Goal: Task Accomplishment & Management: Complete application form

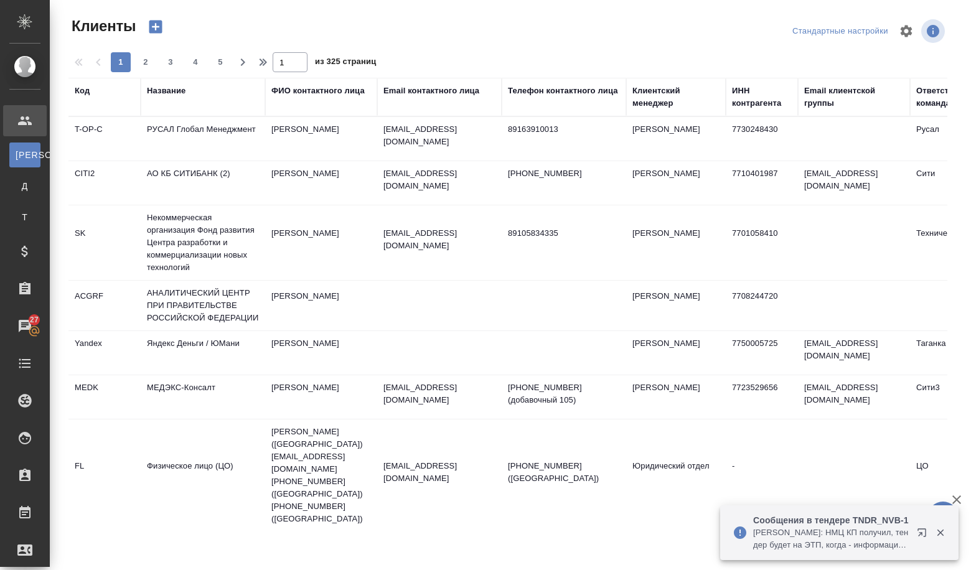
select select "RU"
click at [177, 92] on div "Название" at bounding box center [166, 91] width 39 height 12
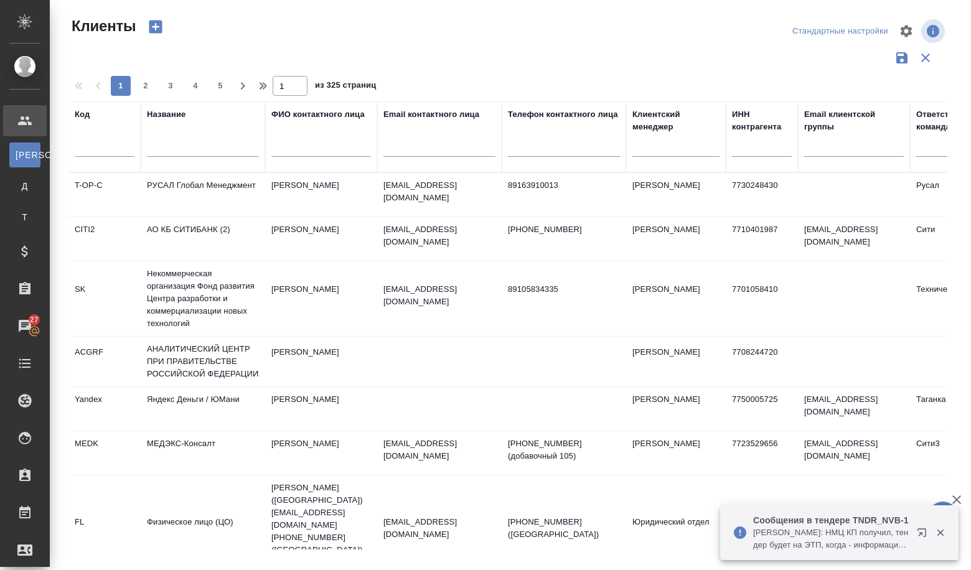
click at [172, 155] on input "text" at bounding box center [203, 149] width 112 height 16
paste input "ФБУН ЦНИИ ЭПИДЕМИОЛОГИИ РОСПОТРЕБНАДЗОРА"
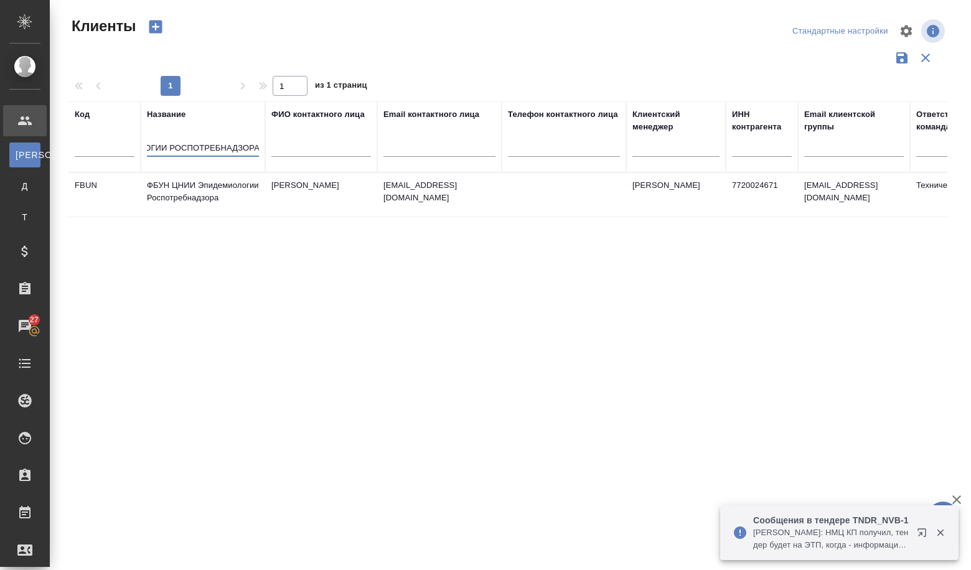
type input "ФБУН ЦНИИ ЭПИДЕМИОЛОГИИ РОСПОТРЕБНАДЗОРА"
click at [193, 203] on td "ФБУН ЦНИИ Эпидемиологии Роспотребнадзора" at bounding box center [203, 195] width 124 height 44
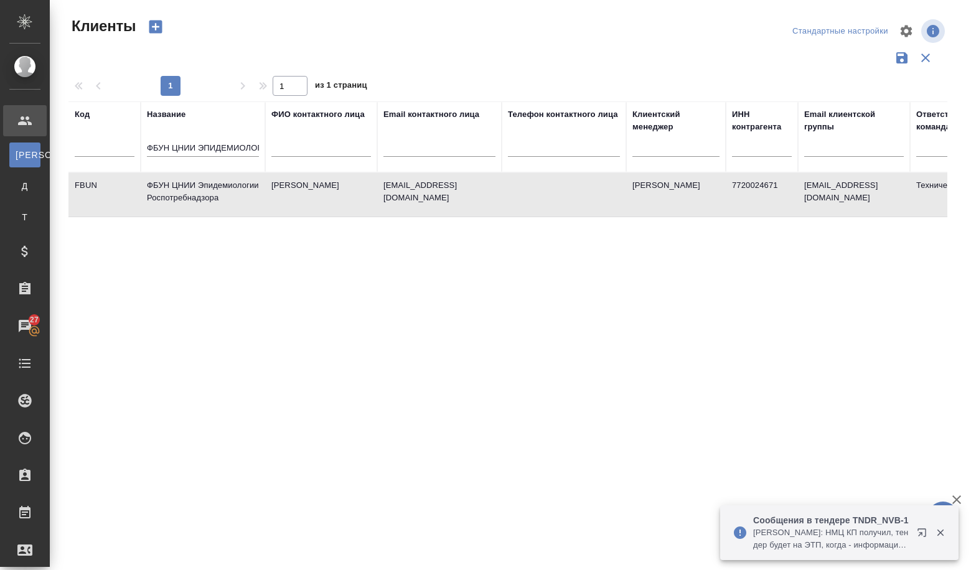
click at [193, 203] on td "ФБУН ЦНИИ Эпидемиологии Роспотребнадзора" at bounding box center [203, 195] width 124 height 44
click at [190, 194] on td "ФБУН ЦНИИ Эпидемиологии Роспотребнадзора" at bounding box center [203, 195] width 124 height 44
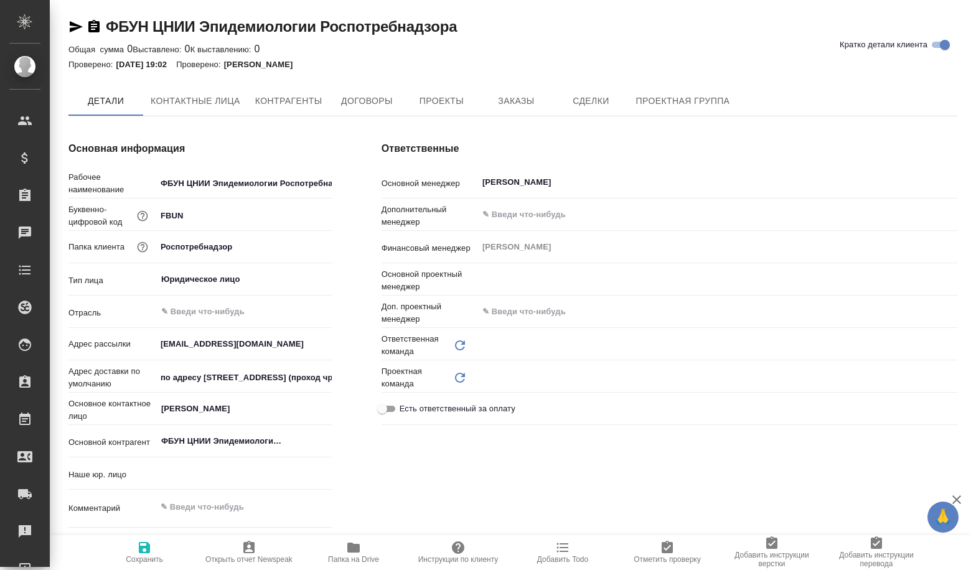
type input "(OP) Общество с ограниченной ответственностью «Онлайн переводы»"
type textarea "x"
type input "Технический"
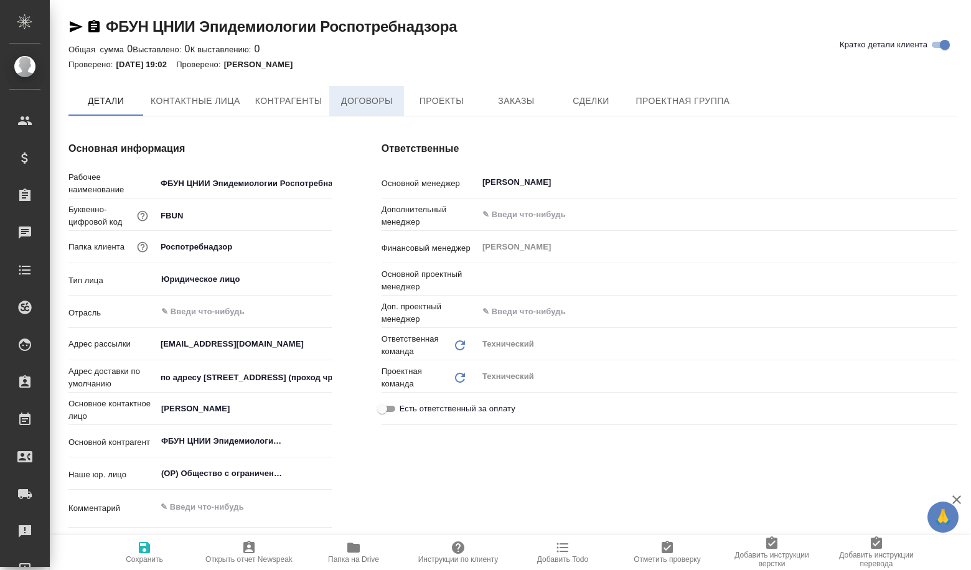
type textarea "x"
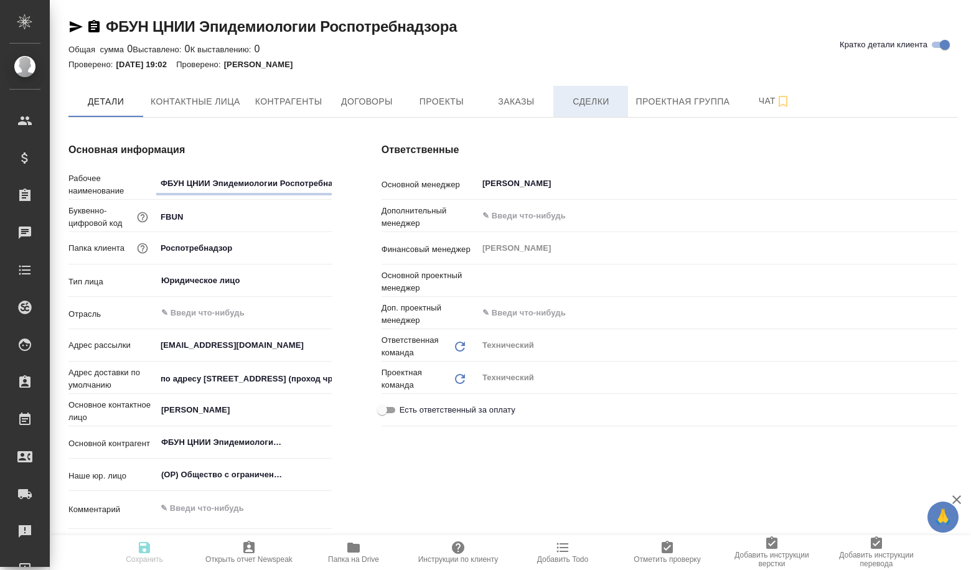
type textarea "x"
click at [573, 102] on span "Сделки" at bounding box center [591, 102] width 60 height 16
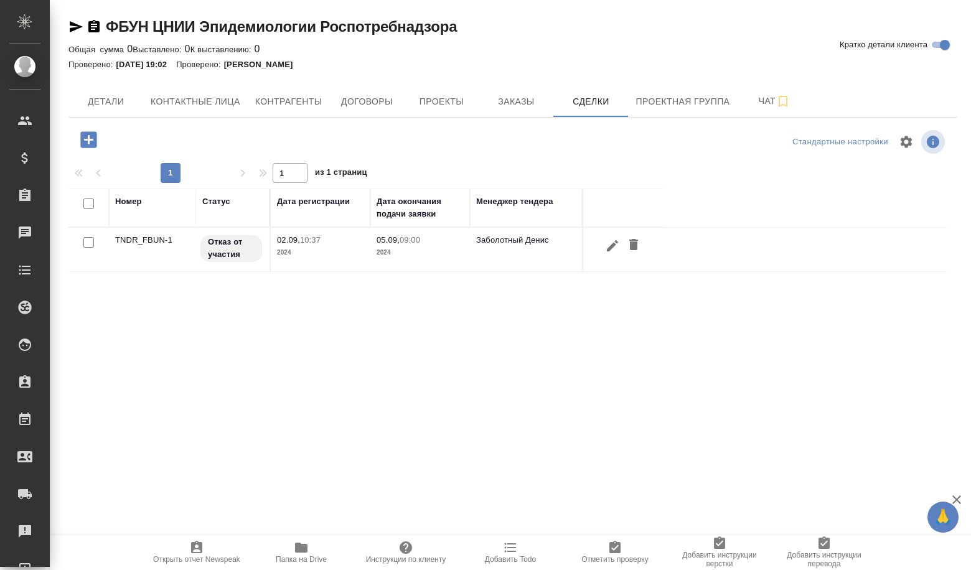
click at [90, 141] on icon "button" at bounding box center [88, 139] width 16 height 16
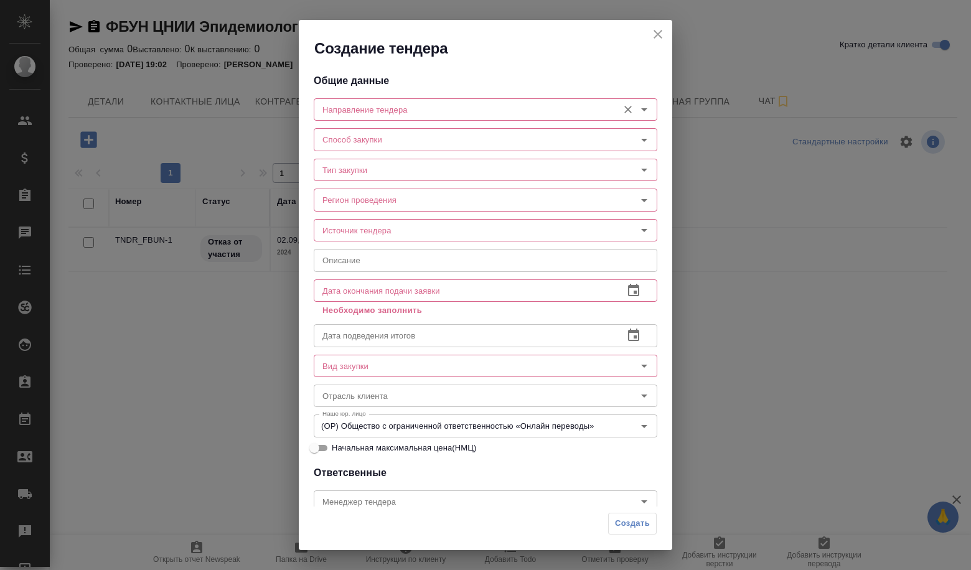
click at [348, 115] on input "Направление тендера" at bounding box center [464, 109] width 294 height 15
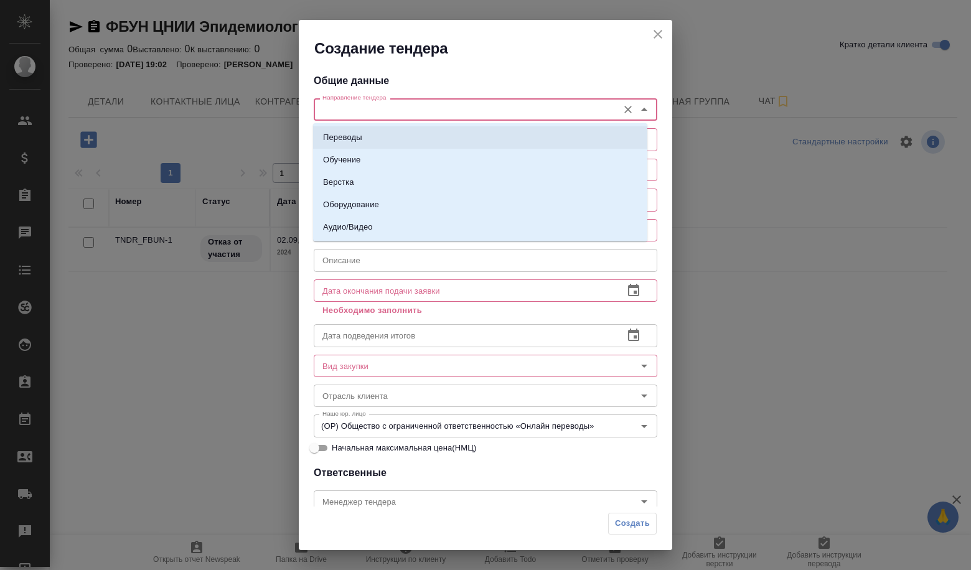
click at [357, 131] on p "Переводы" at bounding box center [342, 137] width 39 height 12
type input "Переводы"
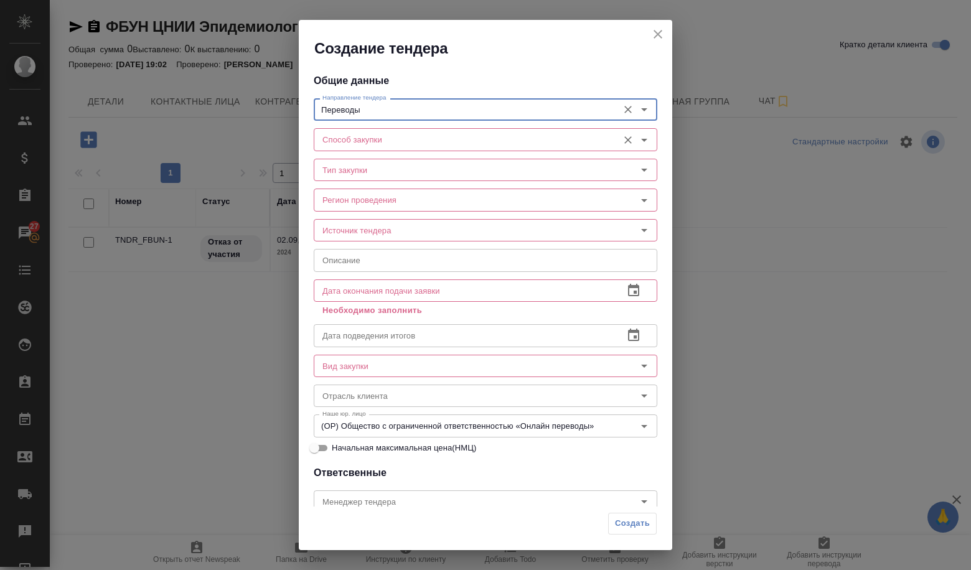
click at [357, 142] on input "Способ закупки" at bounding box center [464, 139] width 294 height 15
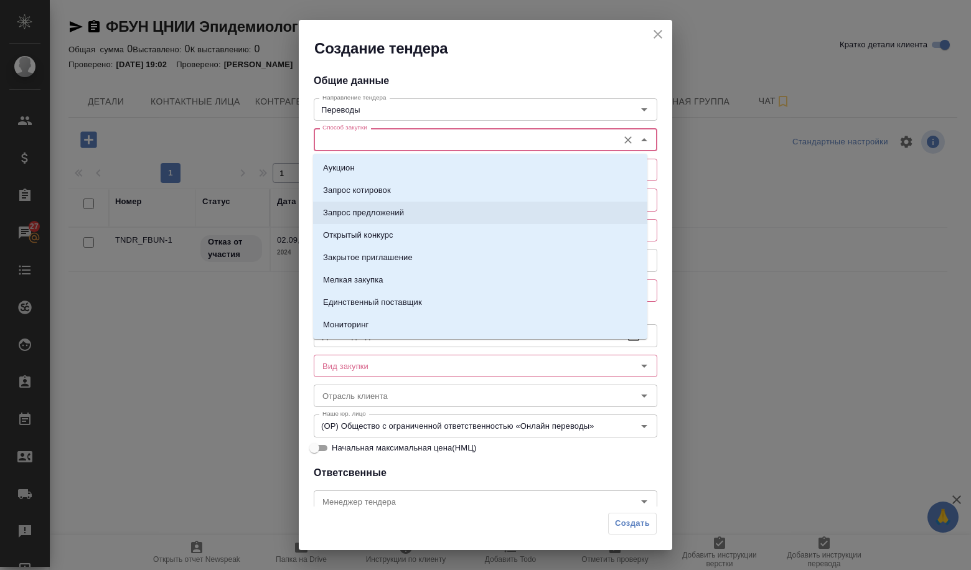
click at [386, 222] on li "Запрос предложений" at bounding box center [480, 213] width 334 height 22
type input "Запрос предложений"
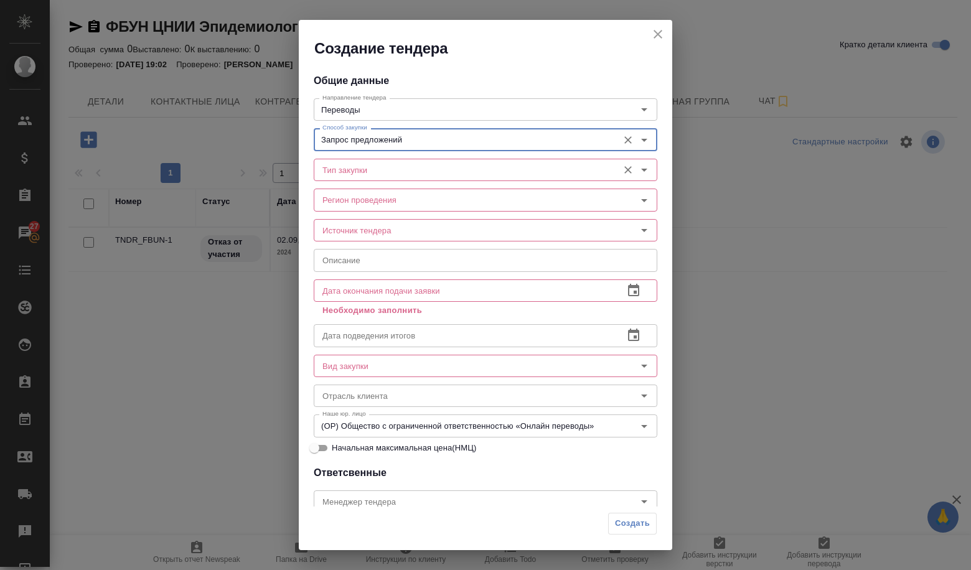
click at [357, 172] on input "Тип закупки" at bounding box center [464, 169] width 294 height 15
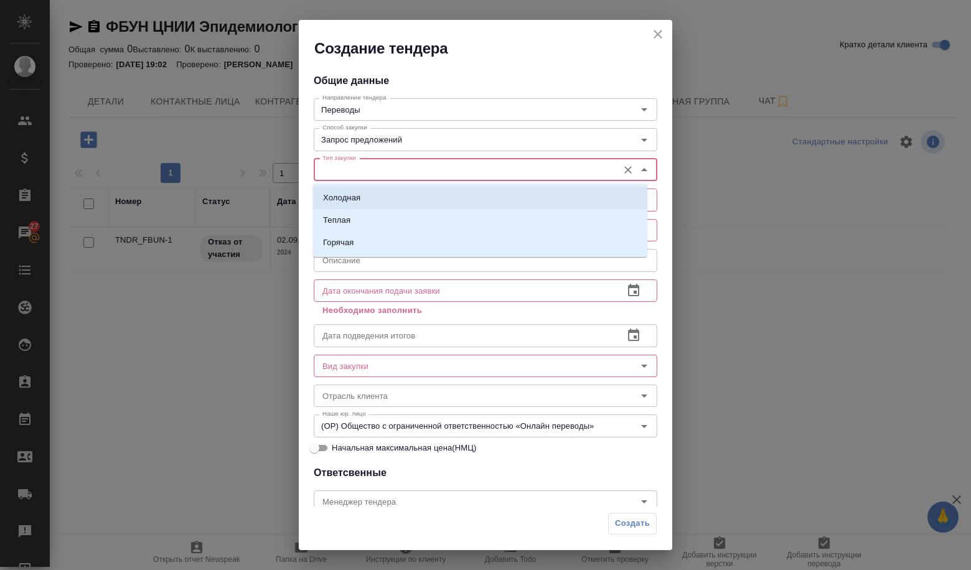
click at [360, 190] on li "Холодная" at bounding box center [480, 198] width 334 height 22
type input "Холодная"
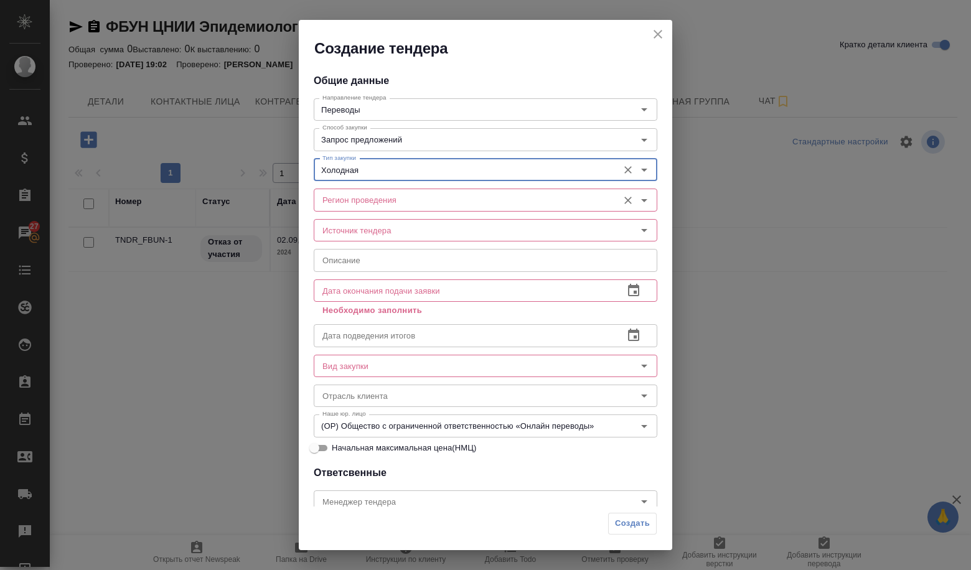
click at [362, 200] on input "Регион проведения" at bounding box center [464, 199] width 294 height 15
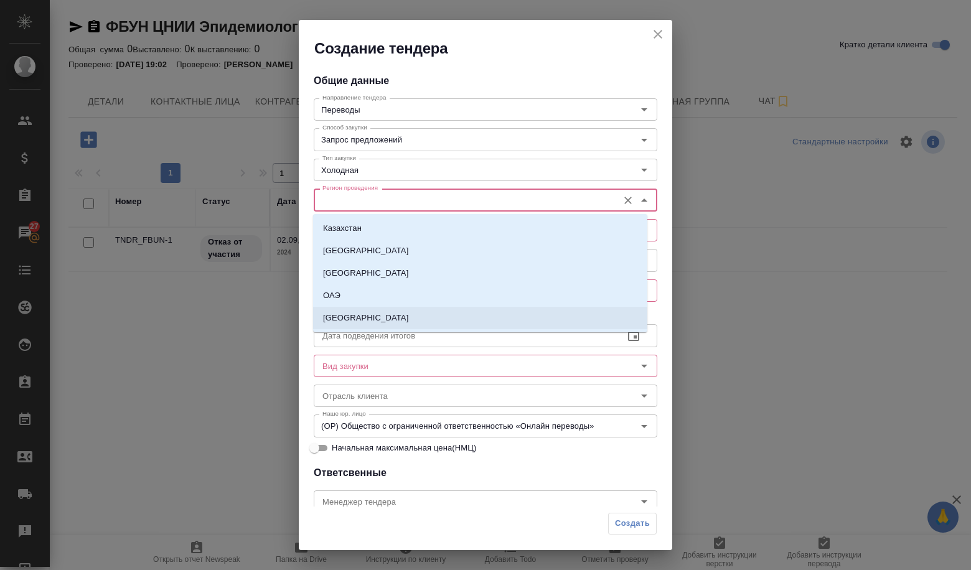
click at [370, 310] on li "[GEOGRAPHIC_DATA]" at bounding box center [480, 318] width 334 height 22
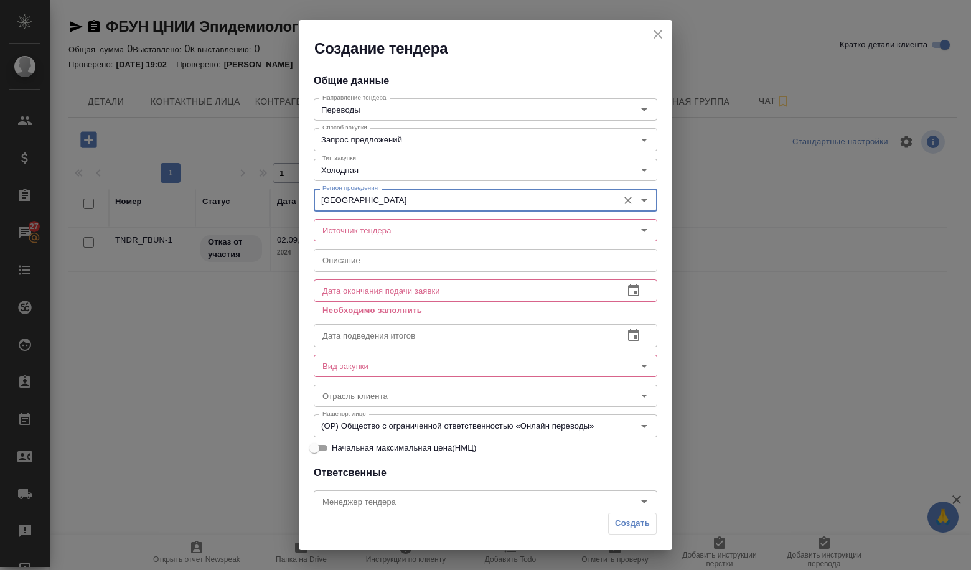
type input "[GEOGRAPHIC_DATA]"
click at [363, 231] on input "Источник тендера" at bounding box center [464, 230] width 294 height 15
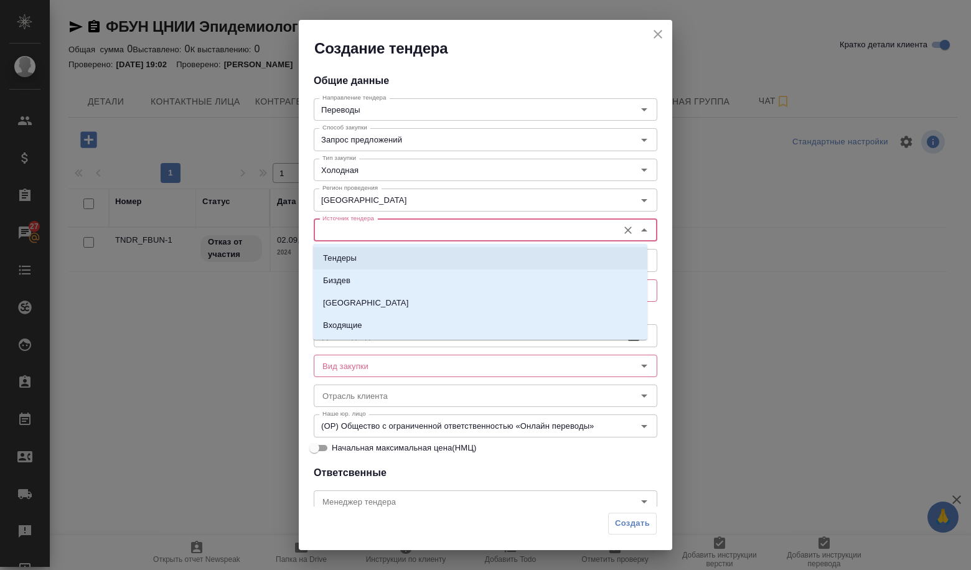
click at [370, 269] on li "Тендеры" at bounding box center [480, 258] width 334 height 22
type input "Тендеры"
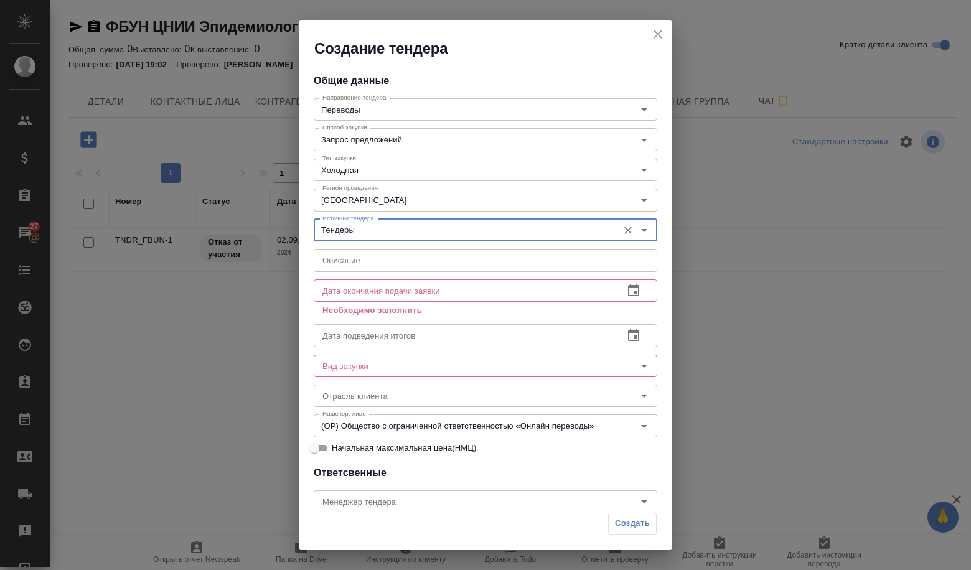
click at [370, 269] on input "text" at bounding box center [486, 260] width 344 height 22
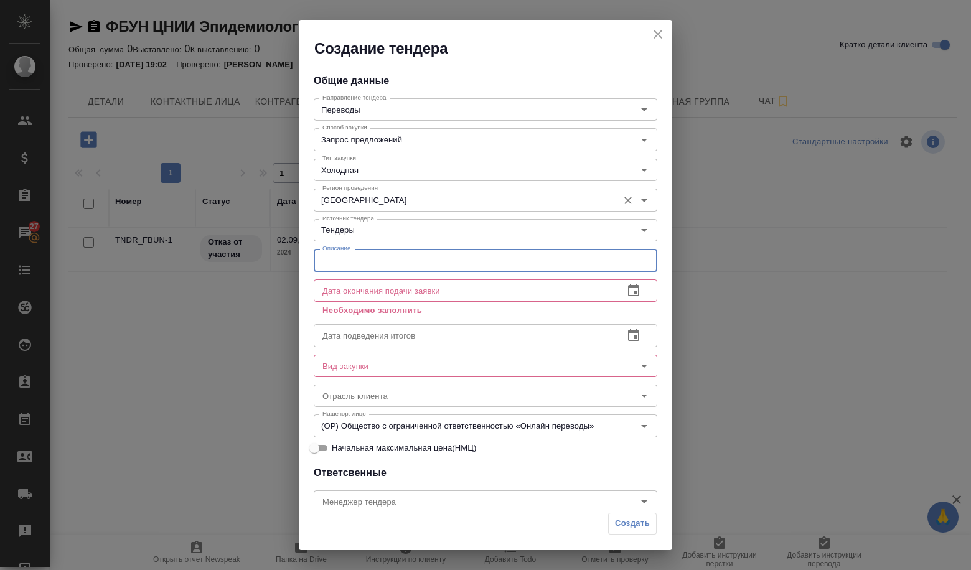
paste input "Открытый аукцион в электронной форме на право заключения договора на закупку ус…"
type input "Открытый аукцион в электронной форме на право заключения договора на закупку ус…"
click at [401, 285] on input "text" at bounding box center [464, 290] width 300 height 22
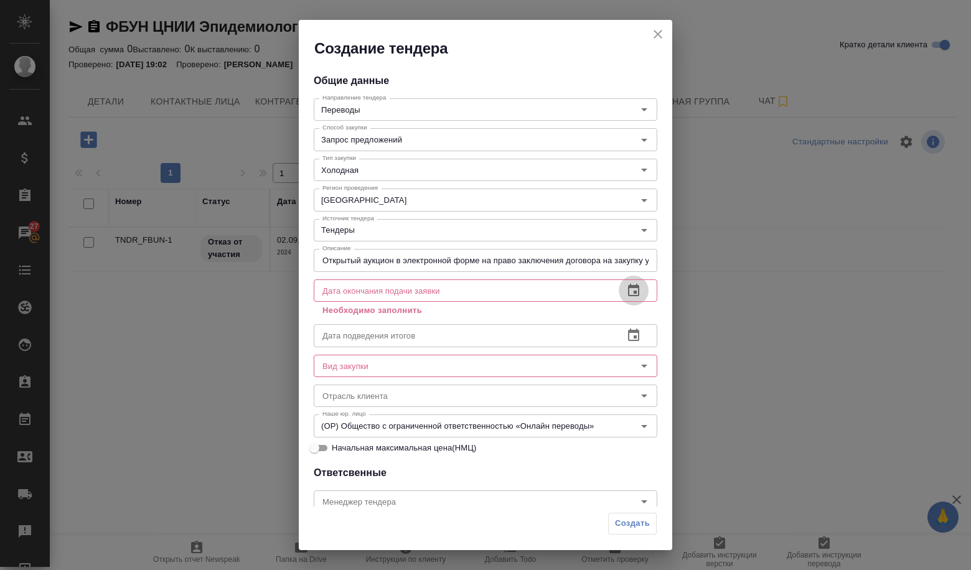
click at [629, 292] on icon "button" at bounding box center [633, 290] width 15 height 15
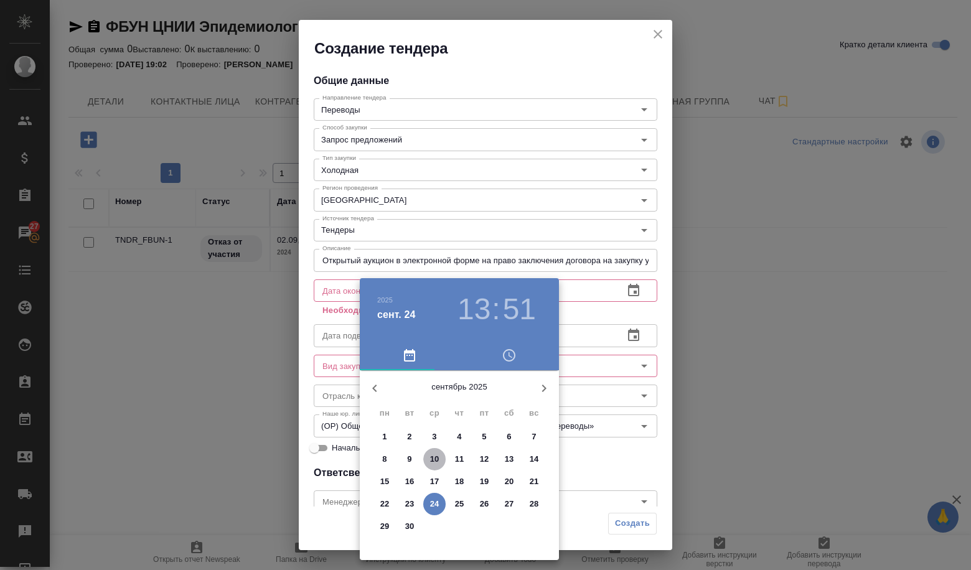
click at [426, 460] on span "10" at bounding box center [434, 459] width 22 height 12
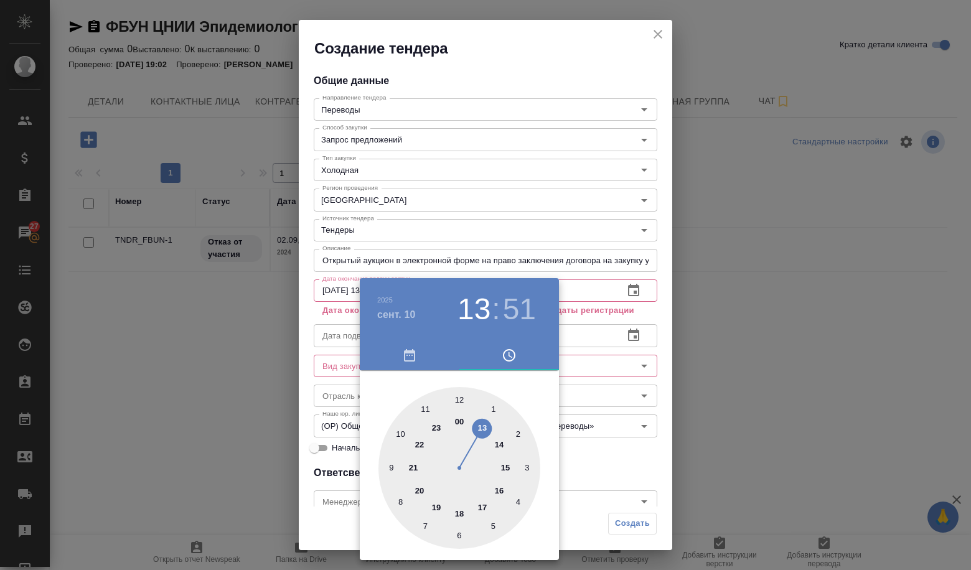
click at [421, 525] on div at bounding box center [459, 468] width 162 height 162
click at [455, 402] on div at bounding box center [459, 468] width 162 height 162
type input "[DATE] 07:00"
click at [459, 400] on div at bounding box center [459, 468] width 162 height 162
click at [573, 442] on div at bounding box center [485, 285] width 971 height 570
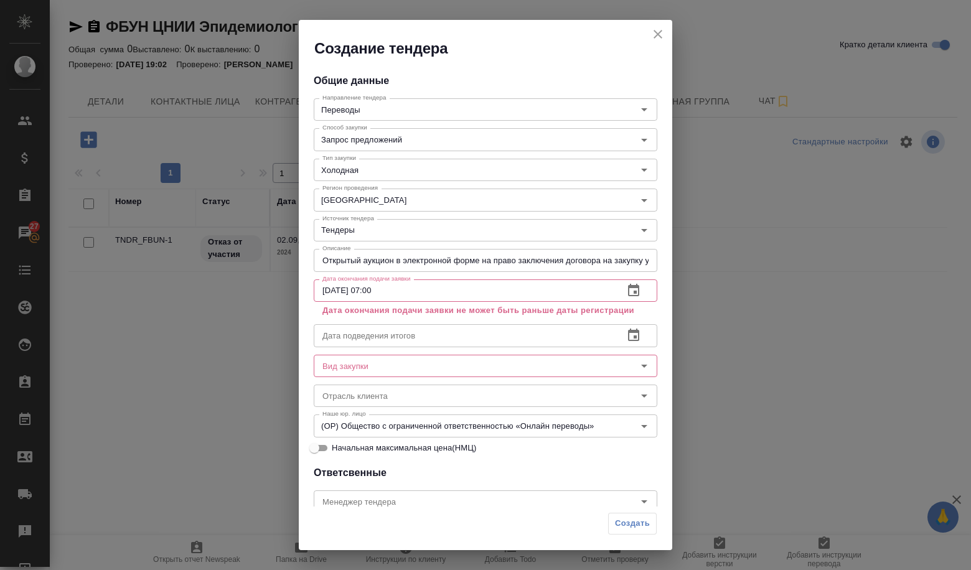
click at [456, 332] on input "text" at bounding box center [464, 335] width 300 height 22
click at [626, 335] on icon "button" at bounding box center [633, 335] width 15 height 15
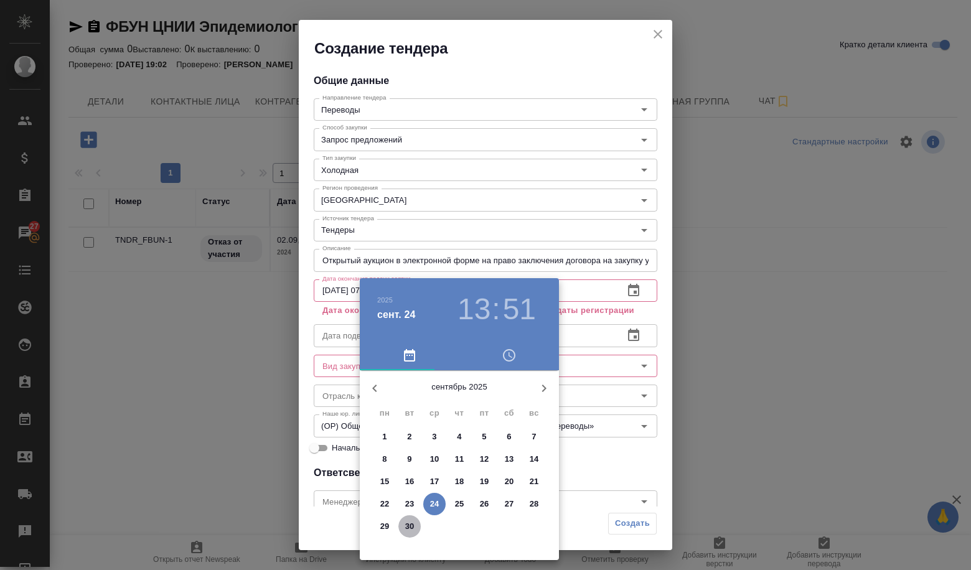
click at [414, 526] on span "30" at bounding box center [409, 526] width 22 height 12
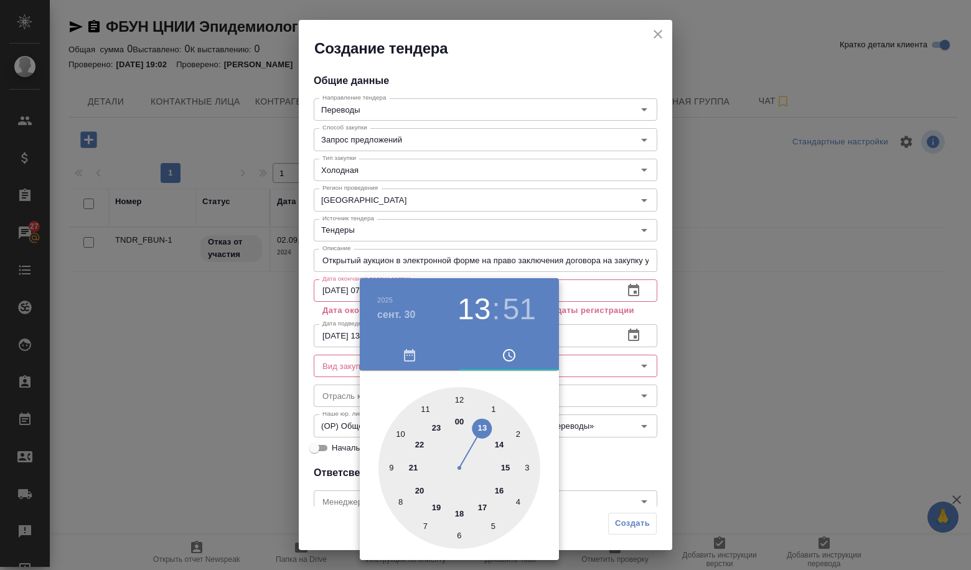
click at [463, 397] on div at bounding box center [459, 468] width 162 height 162
click at [461, 398] on div at bounding box center [459, 468] width 162 height 162
type input "[DATE] 12:00"
click at [584, 409] on div at bounding box center [485, 285] width 971 height 570
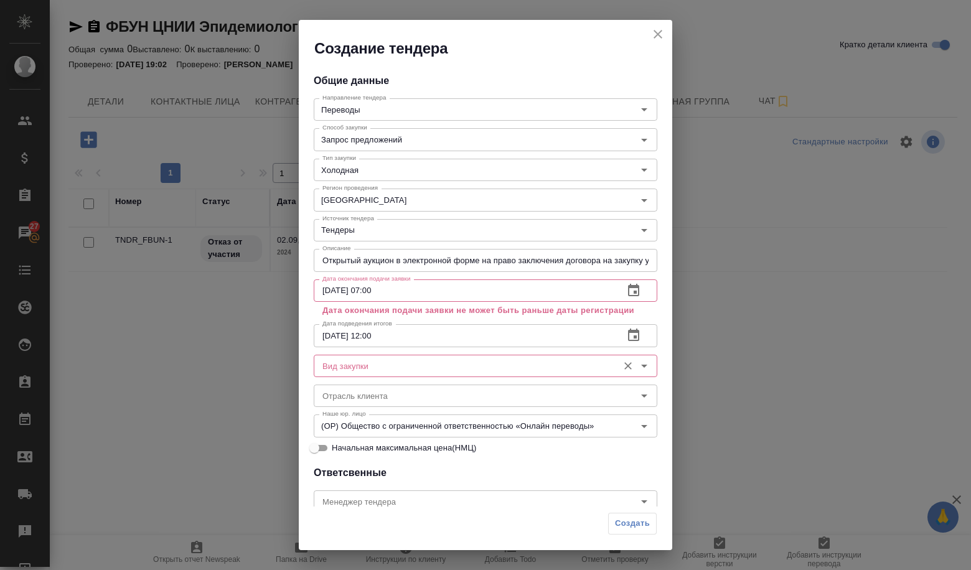
click at [436, 375] on div "Вид закупки" at bounding box center [486, 366] width 344 height 22
click at [431, 368] on input "Вид закупки" at bounding box center [464, 365] width 294 height 15
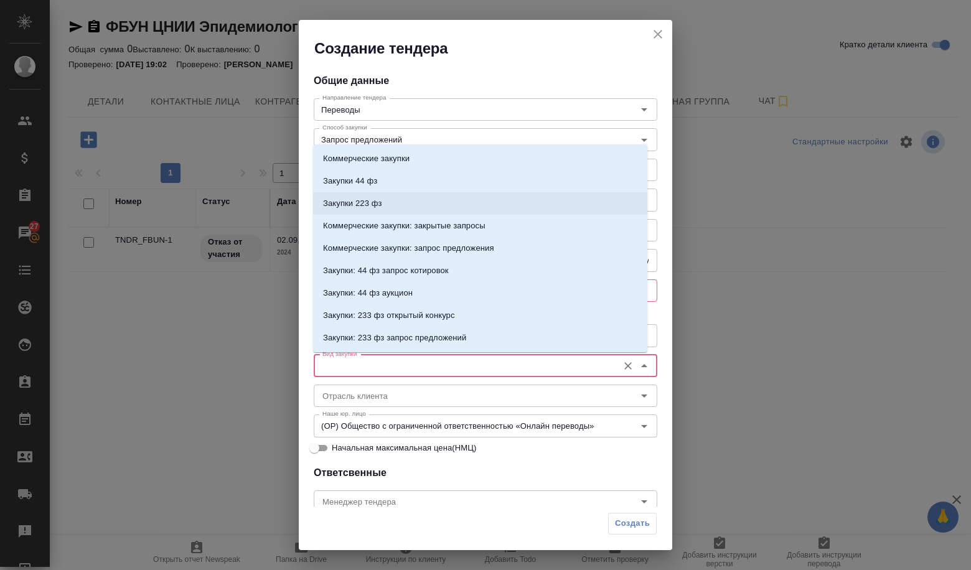
click at [383, 197] on li "Закупки 223 фз" at bounding box center [480, 203] width 334 height 22
type input "Закупки 223 фз"
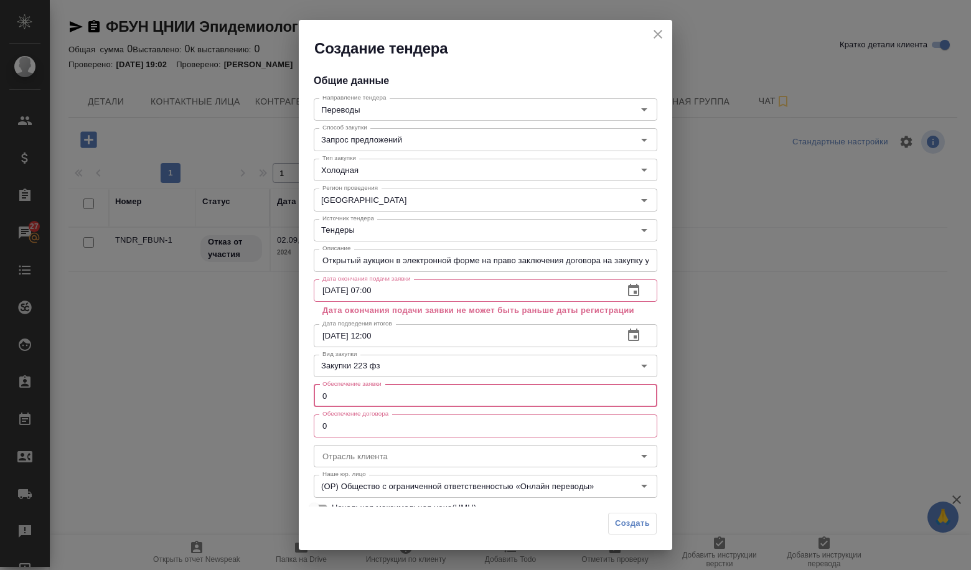
drag, startPoint x: 406, startPoint y: 393, endPoint x: 318, endPoint y: 413, distance: 90.6
click at [318, 413] on div "Общие данные Направление тендера Переводы Направление тендера Способ закупки За…" at bounding box center [485, 282] width 373 height 448
type input "1"
drag, startPoint x: 330, startPoint y: 433, endPoint x: 322, endPoint y: 434, distance: 8.8
click at [322, 434] on input "0" at bounding box center [486, 425] width 344 height 22
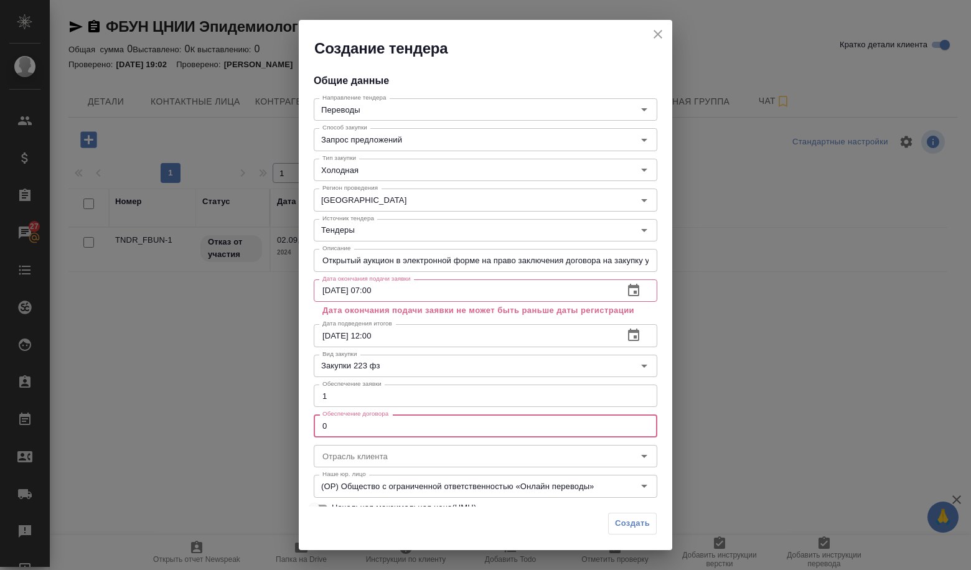
drag, startPoint x: 358, startPoint y: 428, endPoint x: 316, endPoint y: 427, distance: 41.7
click at [316, 427] on input "0" at bounding box center [486, 425] width 344 height 22
click at [482, 442] on div "Отрасль клиента Отрасль клиента" at bounding box center [486, 455] width 344 height 30
type input "1"
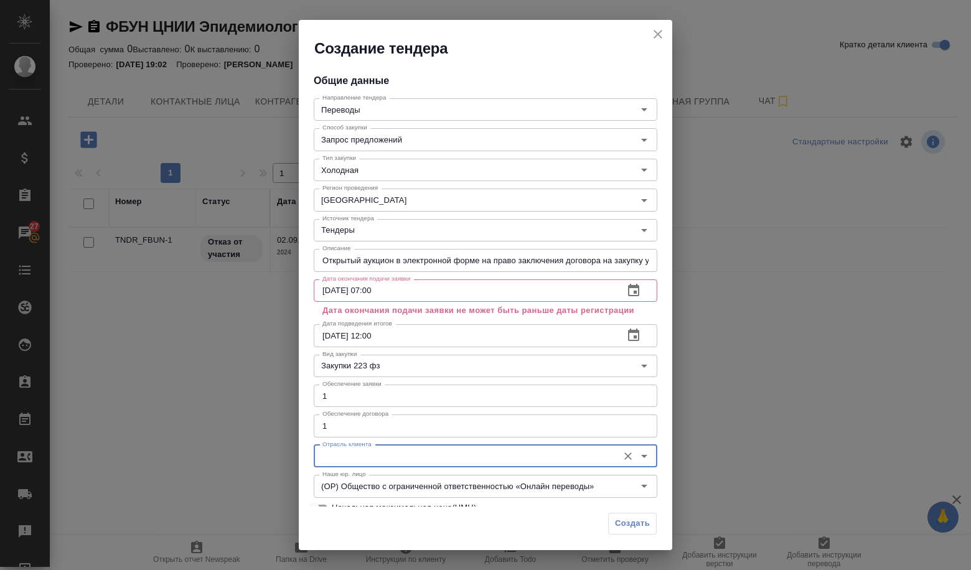
click at [630, 291] on icon "button" at bounding box center [633, 290] width 15 height 15
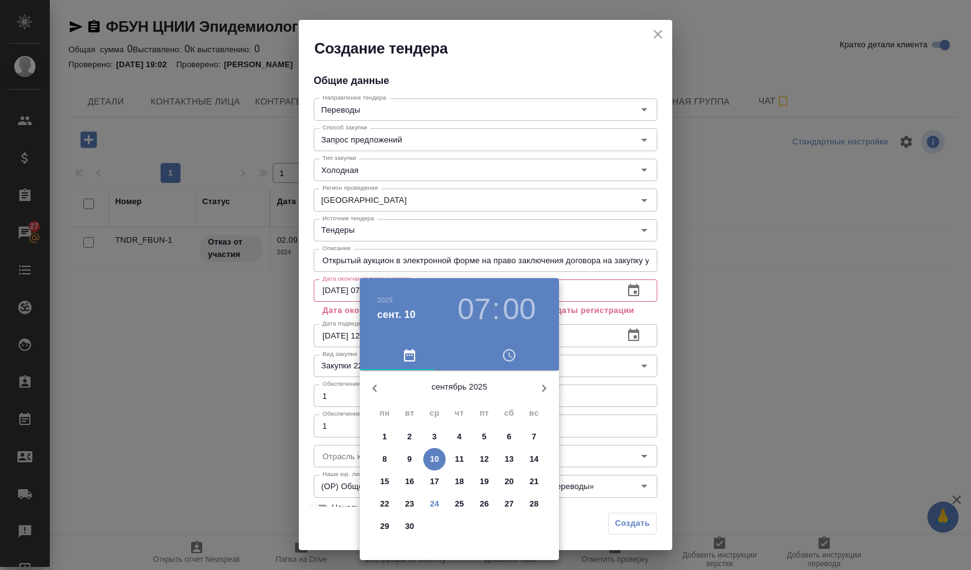
click at [543, 391] on icon "button" at bounding box center [543, 388] width 15 height 15
click at [492, 457] on span "10" at bounding box center [484, 459] width 22 height 12
type input "[DATE] 07:00"
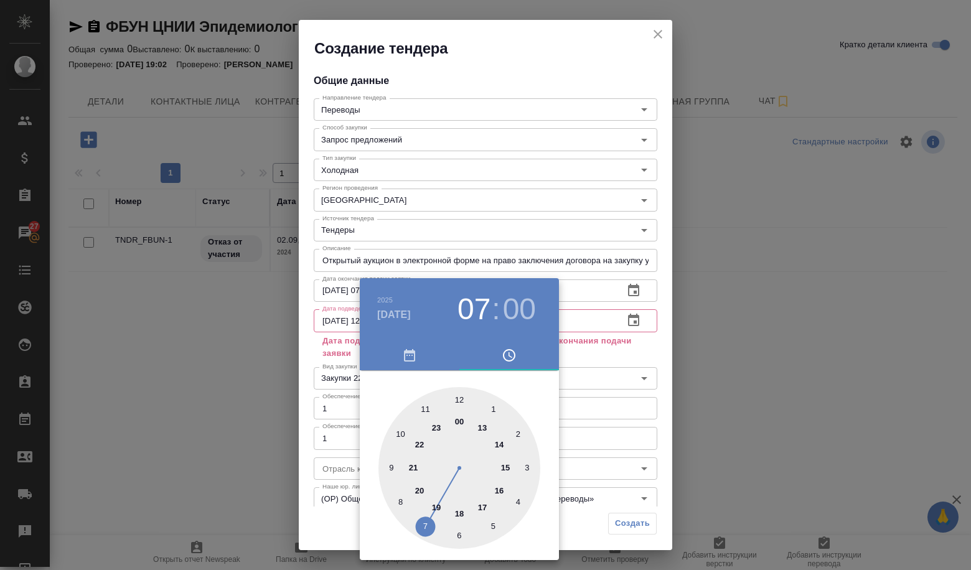
click at [584, 435] on div at bounding box center [485, 285] width 971 height 570
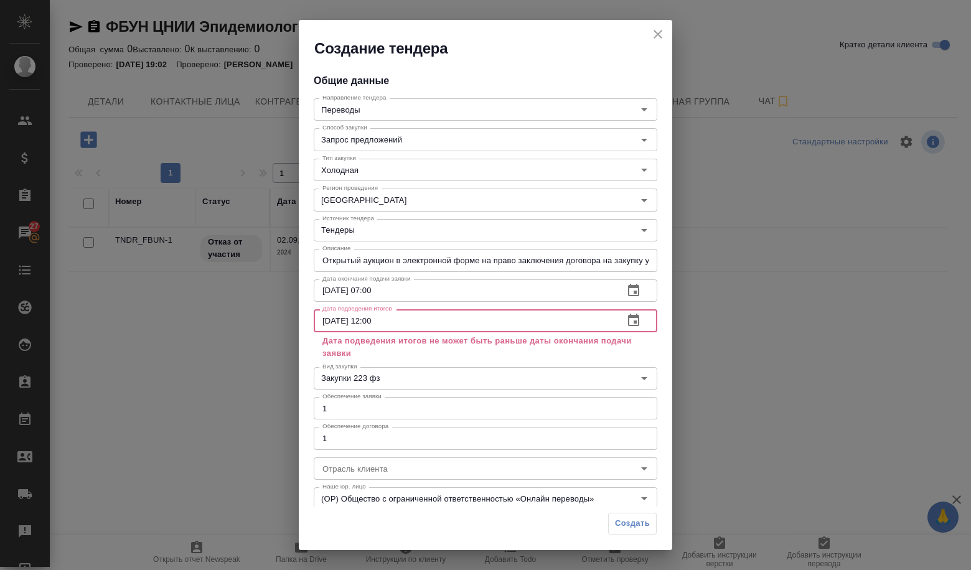
click at [341, 322] on input "[DATE] 12:00" at bounding box center [464, 320] width 300 height 22
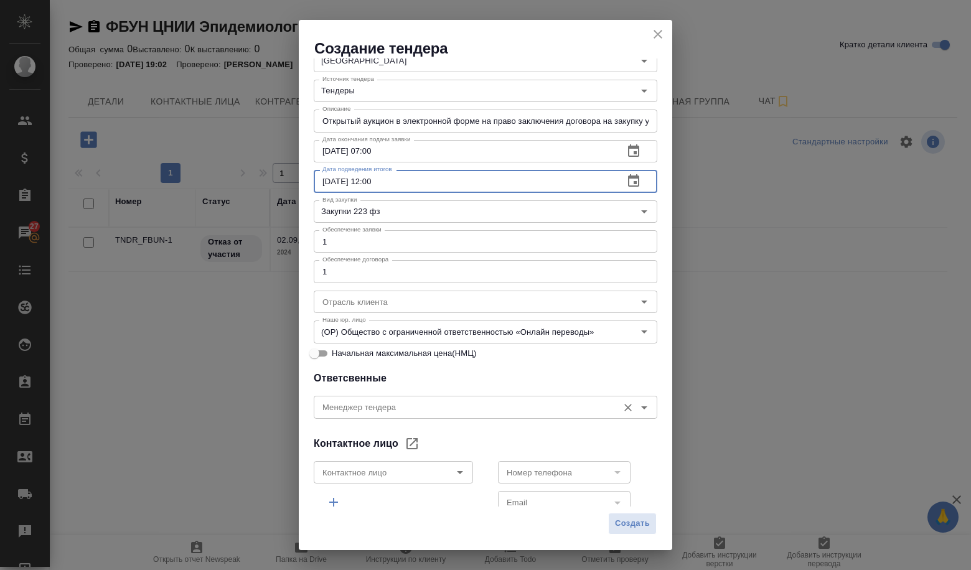
scroll to position [187, 0]
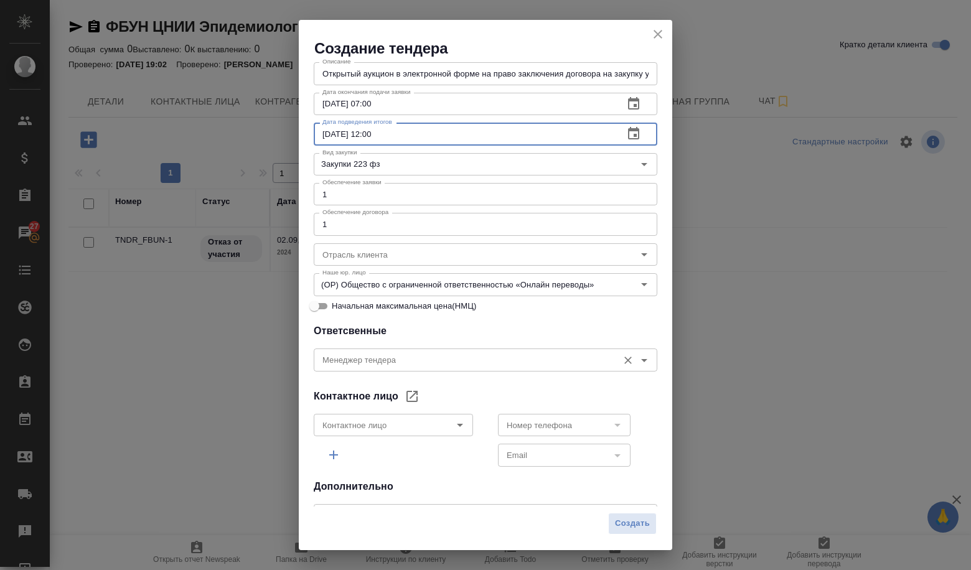
type input "[DATE] 12:00"
click at [375, 362] on input "Менеджер тендера" at bounding box center [464, 359] width 294 height 15
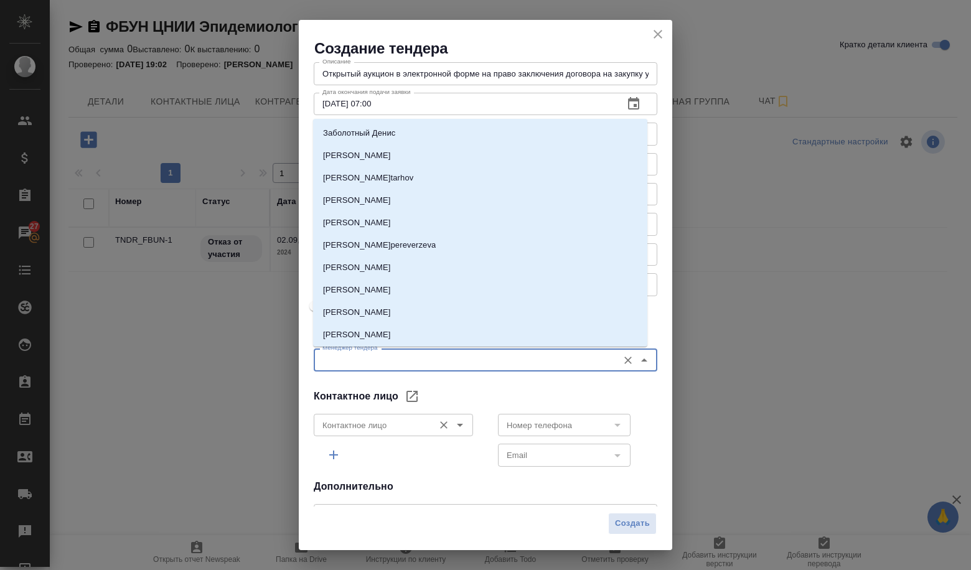
click at [456, 434] on div "Контактное лицо" at bounding box center [393, 425] width 159 height 22
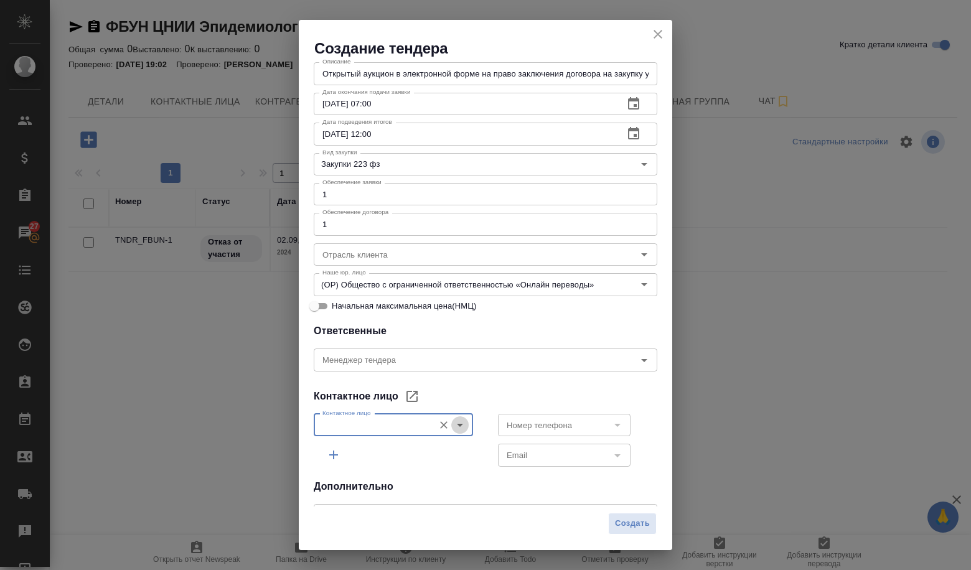
click at [456, 430] on icon "Open" at bounding box center [459, 425] width 15 height 15
click at [449, 433] on div at bounding box center [451, 424] width 32 height 17
click at [457, 426] on icon "Open" at bounding box center [459, 425] width 15 height 15
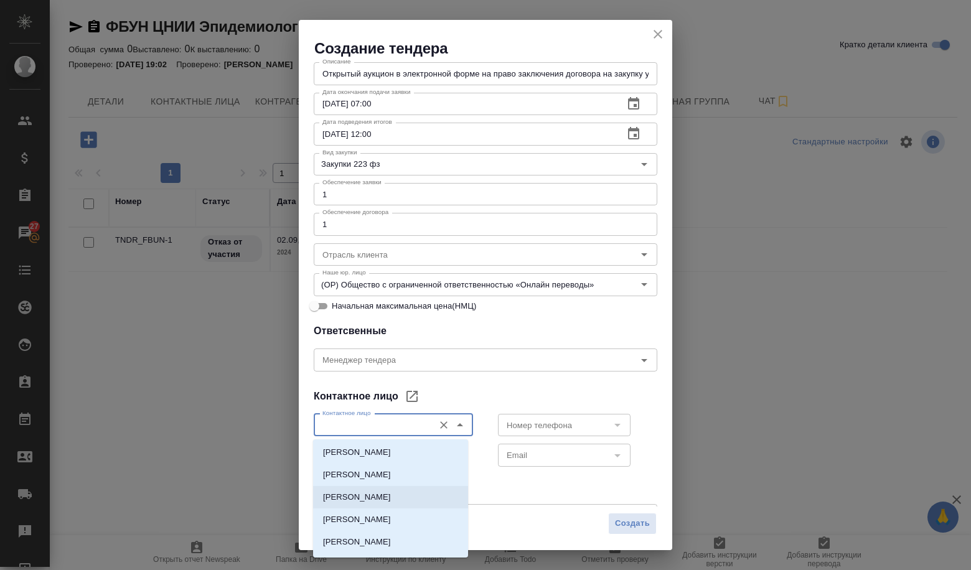
scroll to position [0, 0]
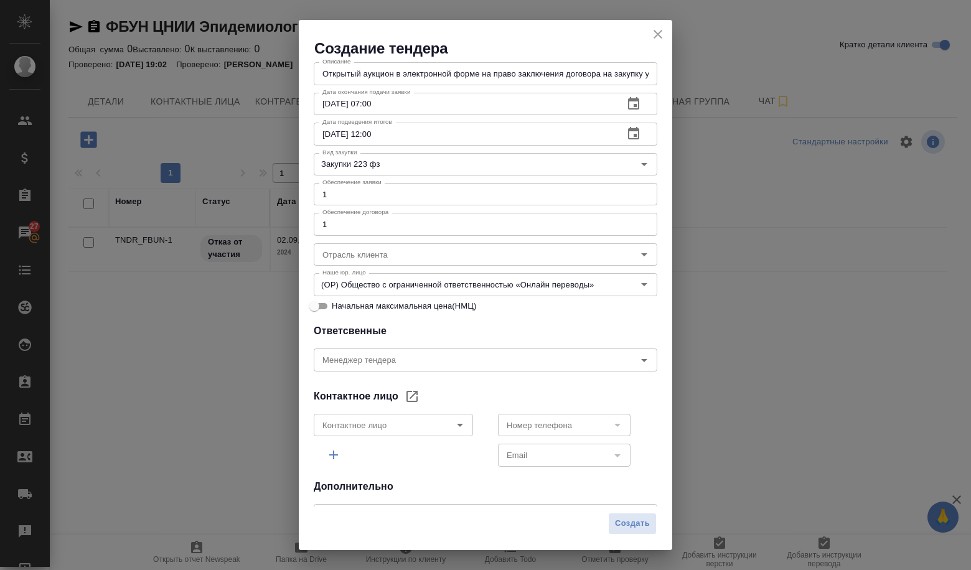
click at [467, 378] on div "Общие данные Направление тендера Переводы Направление тендера Способ закупки За…" at bounding box center [485, 282] width 373 height 448
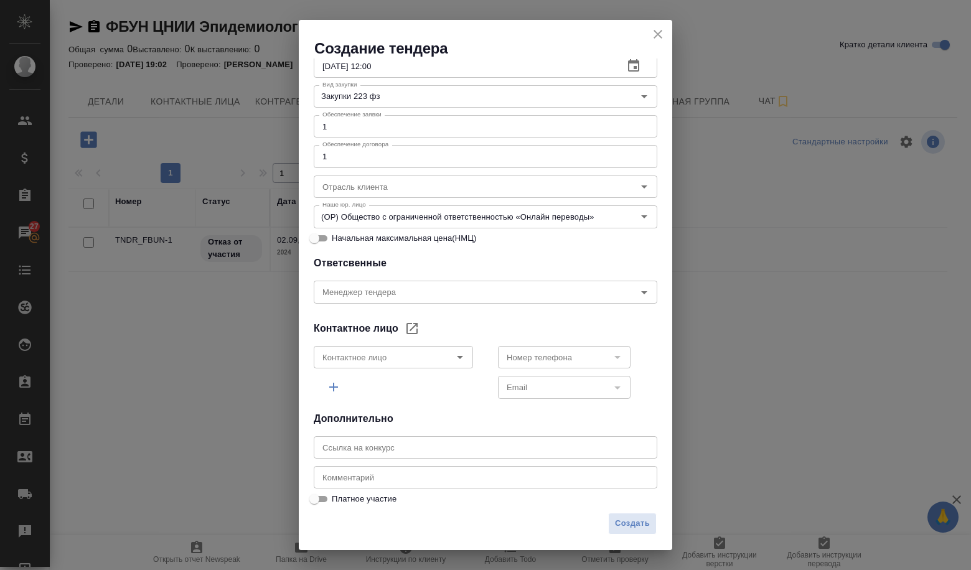
scroll to position [259, 0]
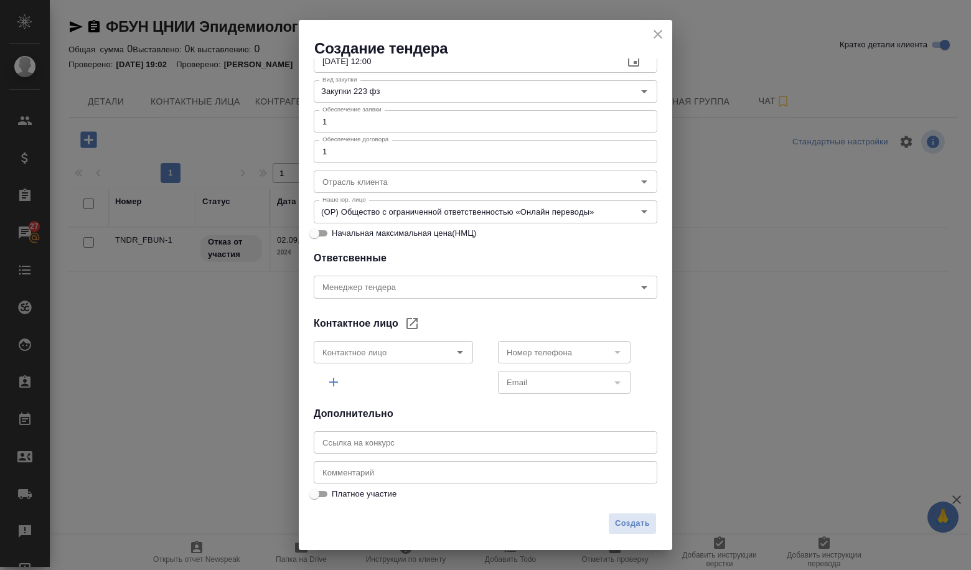
click at [407, 442] on input "text" at bounding box center [486, 442] width 344 height 22
paste input "[URL][DOMAIN_NAME]"
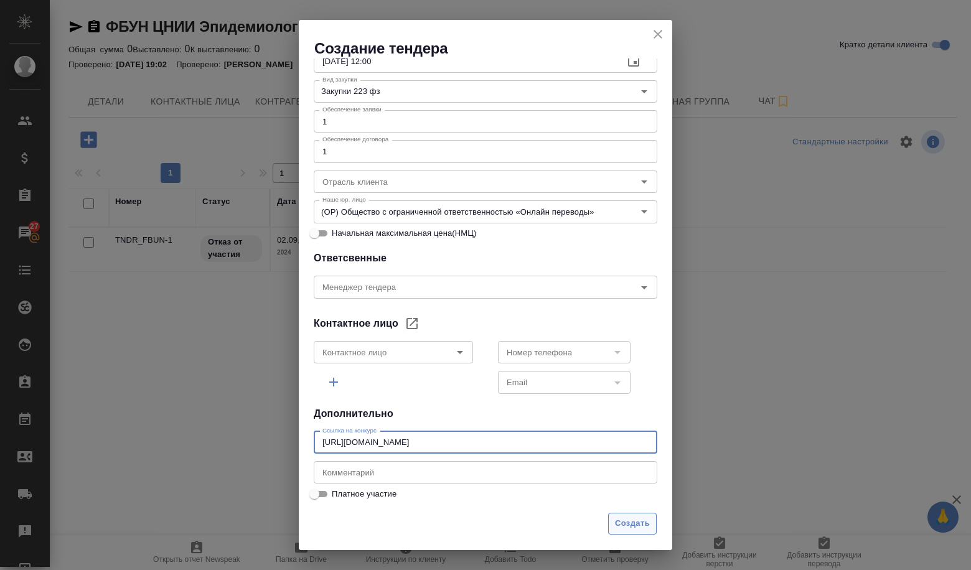
type input "[URL][DOMAIN_NAME]"
click at [630, 528] on span "Создать" at bounding box center [632, 523] width 35 height 14
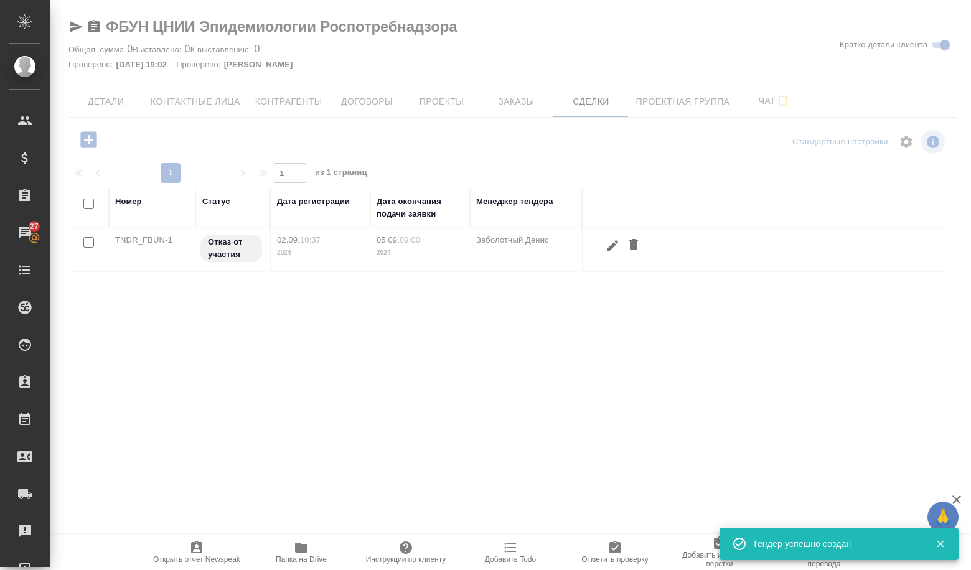
scroll to position [200, 0]
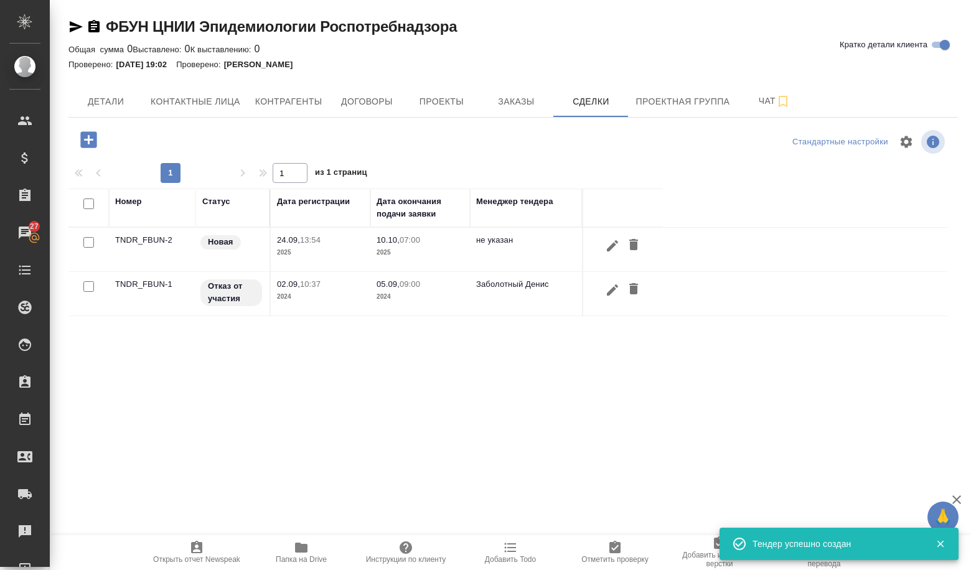
click at [168, 240] on td "TNDR_FBUN-2" at bounding box center [152, 250] width 87 height 44
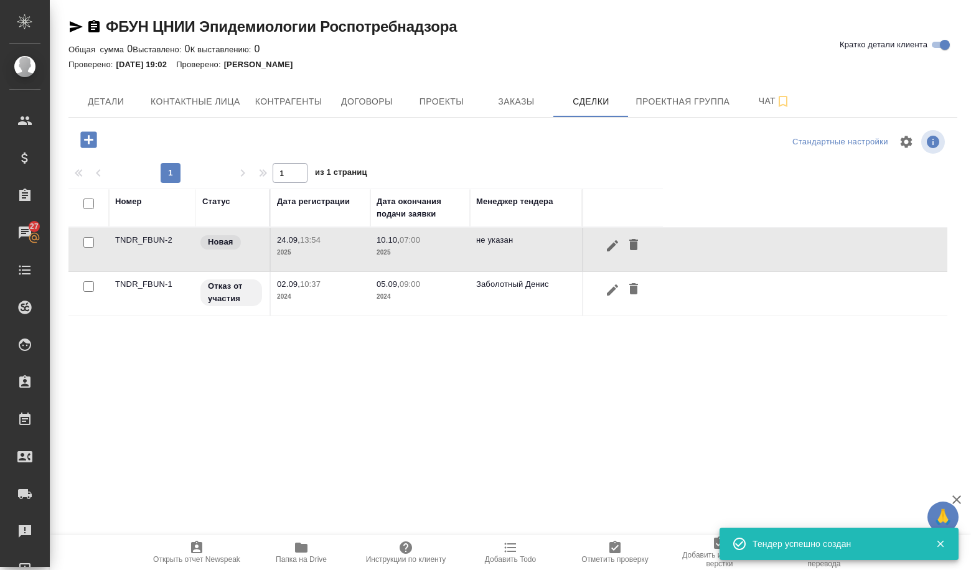
click at [168, 240] on td "TNDR_FBUN-2" at bounding box center [152, 250] width 87 height 44
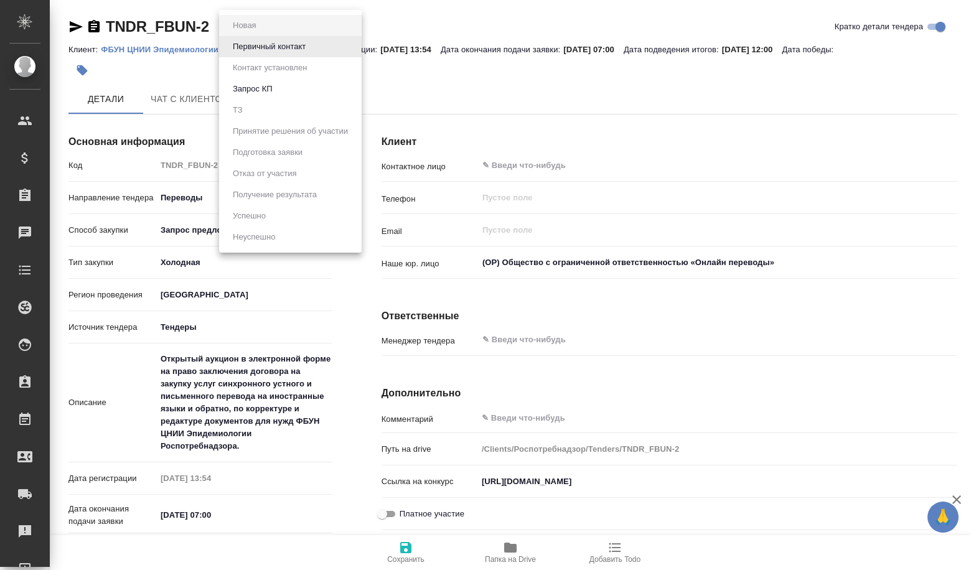
click at [267, 28] on body "🙏 .cls-1 fill:#fff; AWATERA Volkova [PERSON_NAME] Спецификации Заказы Чаты Todo…" at bounding box center [485, 285] width 971 height 570
click at [271, 53] on button "Первичный контакт" at bounding box center [269, 47] width 80 height 14
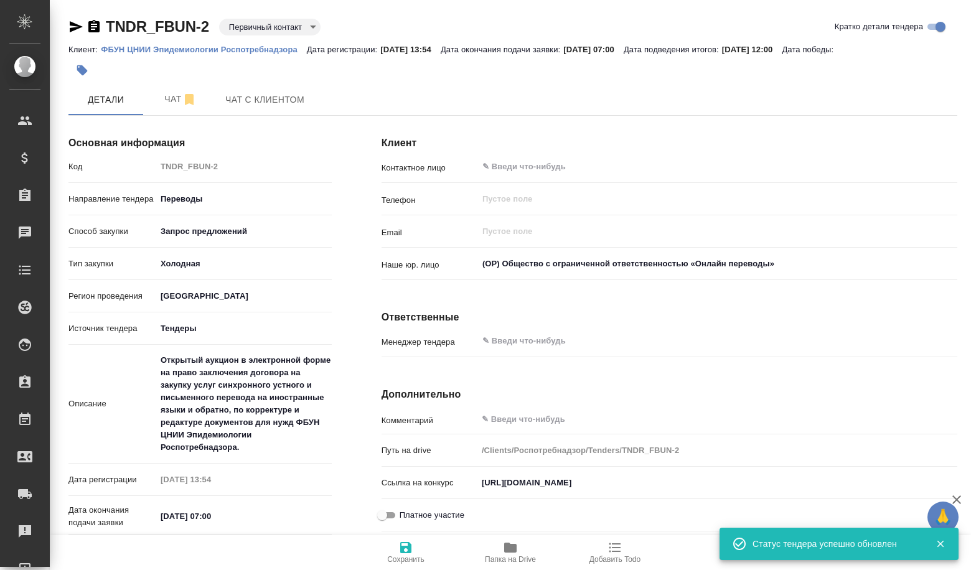
click at [266, 36] on div "TNDR_FBUN-2 Первичный контакт primaryContact" at bounding box center [194, 27] width 252 height 20
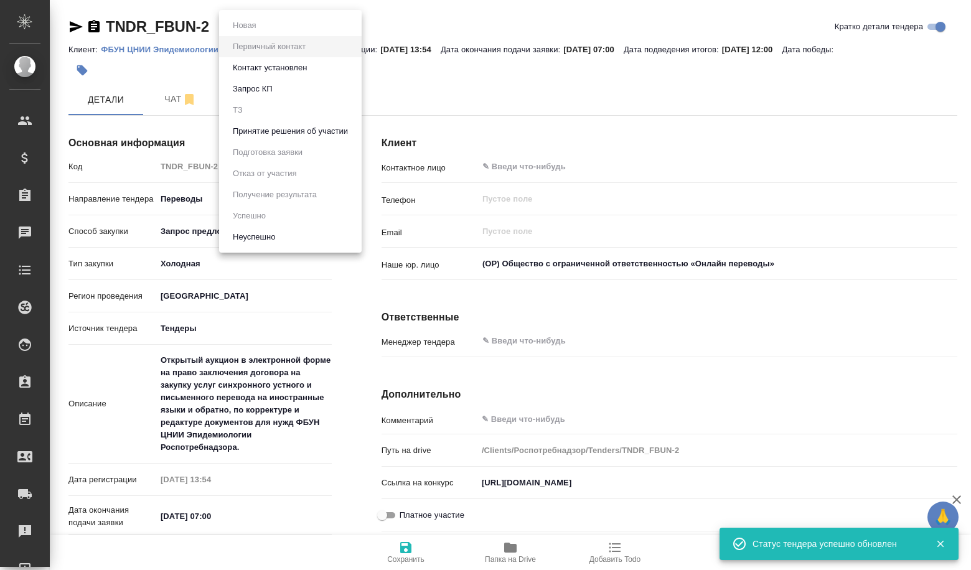
click at [273, 19] on body "🙏 .cls-1 fill:#fff; AWATERA Volkova Alena Клиенты Спецификации Заказы Чаты Todo…" at bounding box center [485, 285] width 971 height 570
click at [283, 136] on button "Принятие решения об участии" at bounding box center [290, 131] width 123 height 14
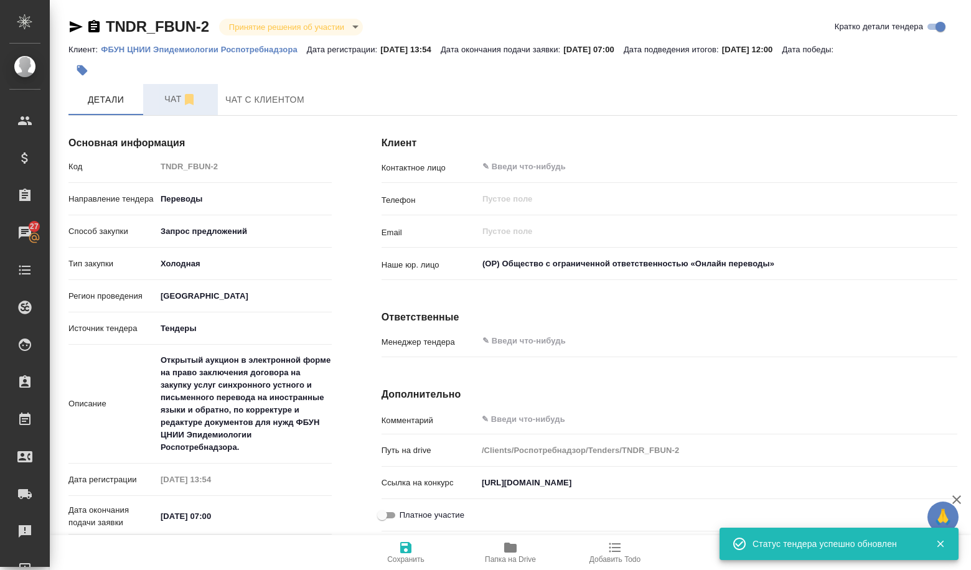
click at [176, 112] on button "Чат" at bounding box center [180, 99] width 75 height 31
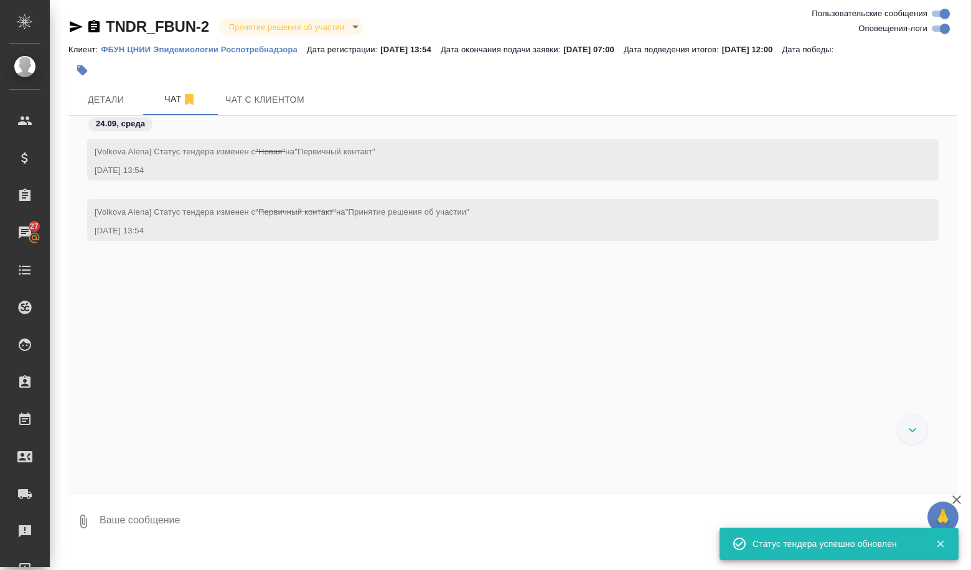
click at [195, 513] on textarea at bounding box center [527, 521] width 859 height 42
paste textarea "Сведения о закупке Реестровый номер извещения 32515238873 Способ осуществления …"
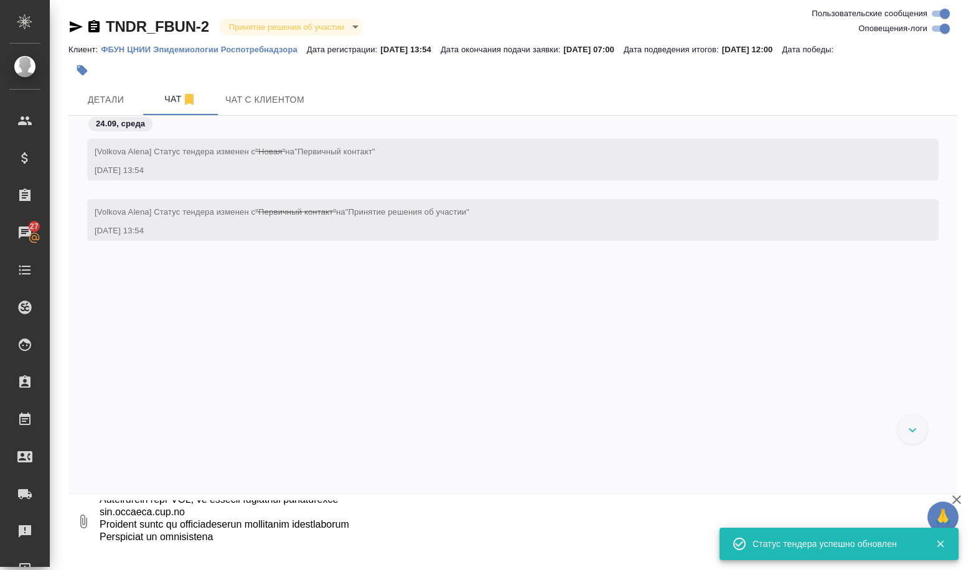
type textarea "Сведения о закупке Реестровый номер извещения 32515238873 Способ осуществления …"
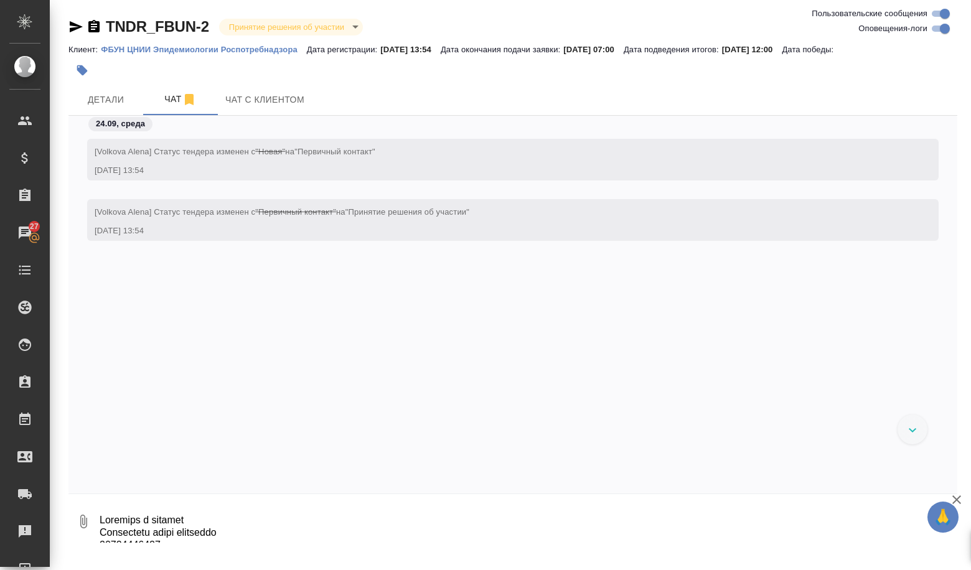
scroll to position [121, 0]
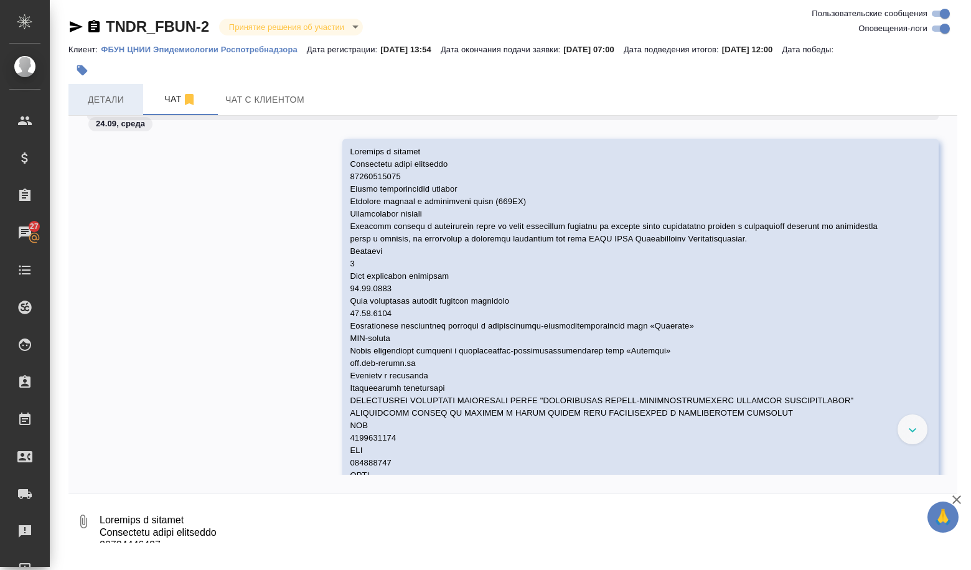
click at [126, 103] on span "Детали" at bounding box center [106, 100] width 60 height 16
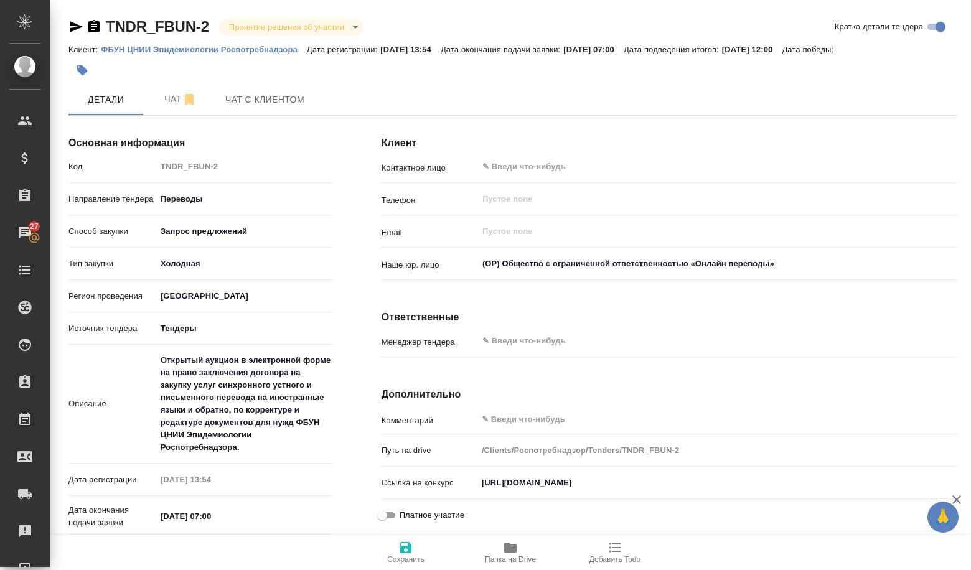
click at [506, 548] on icon "button" at bounding box center [510, 548] width 12 height 10
